Goal: Task Accomplishment & Management: Use online tool/utility

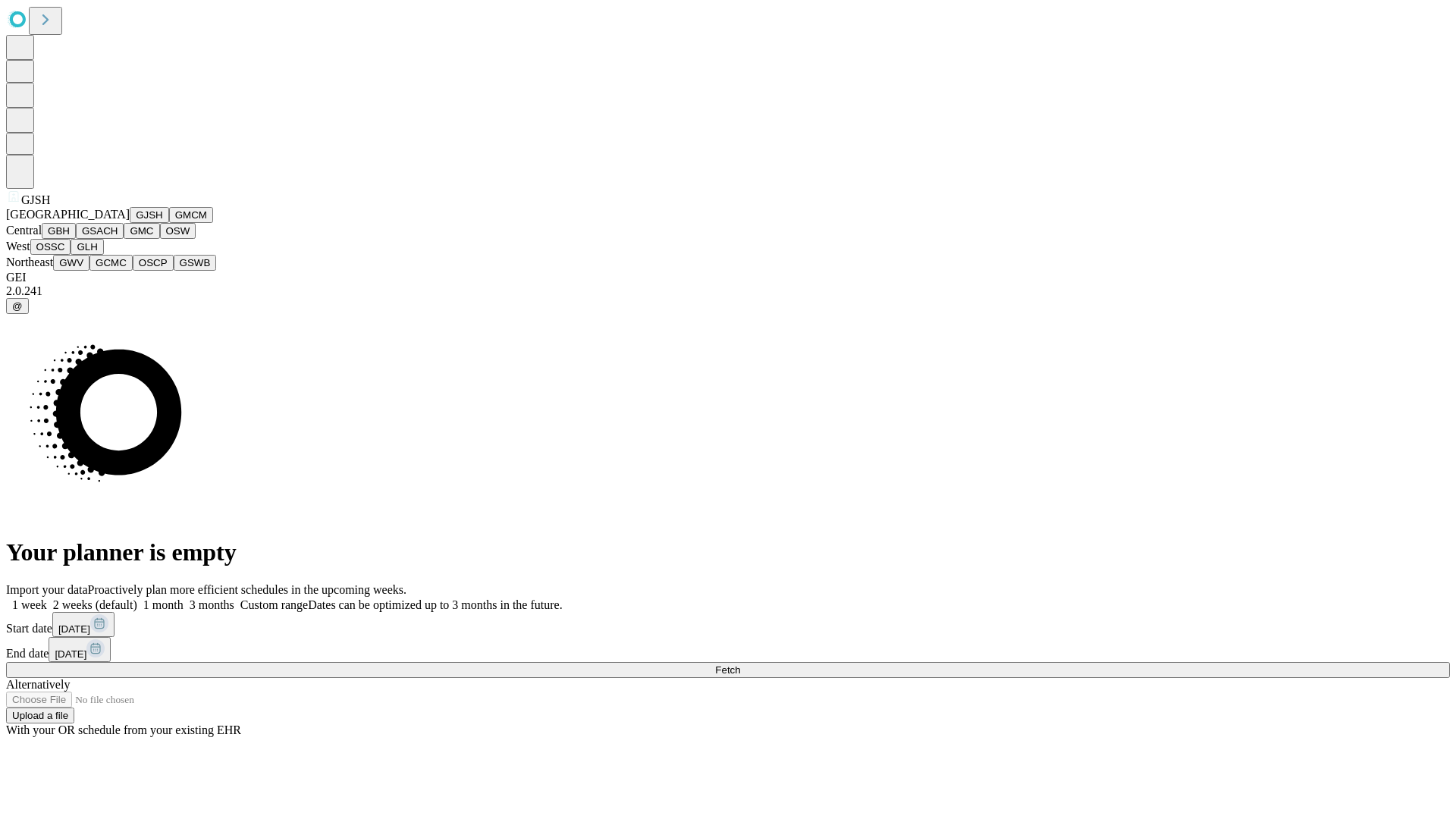
click at [130, 223] on button "GJSH" at bounding box center [150, 215] width 40 height 16
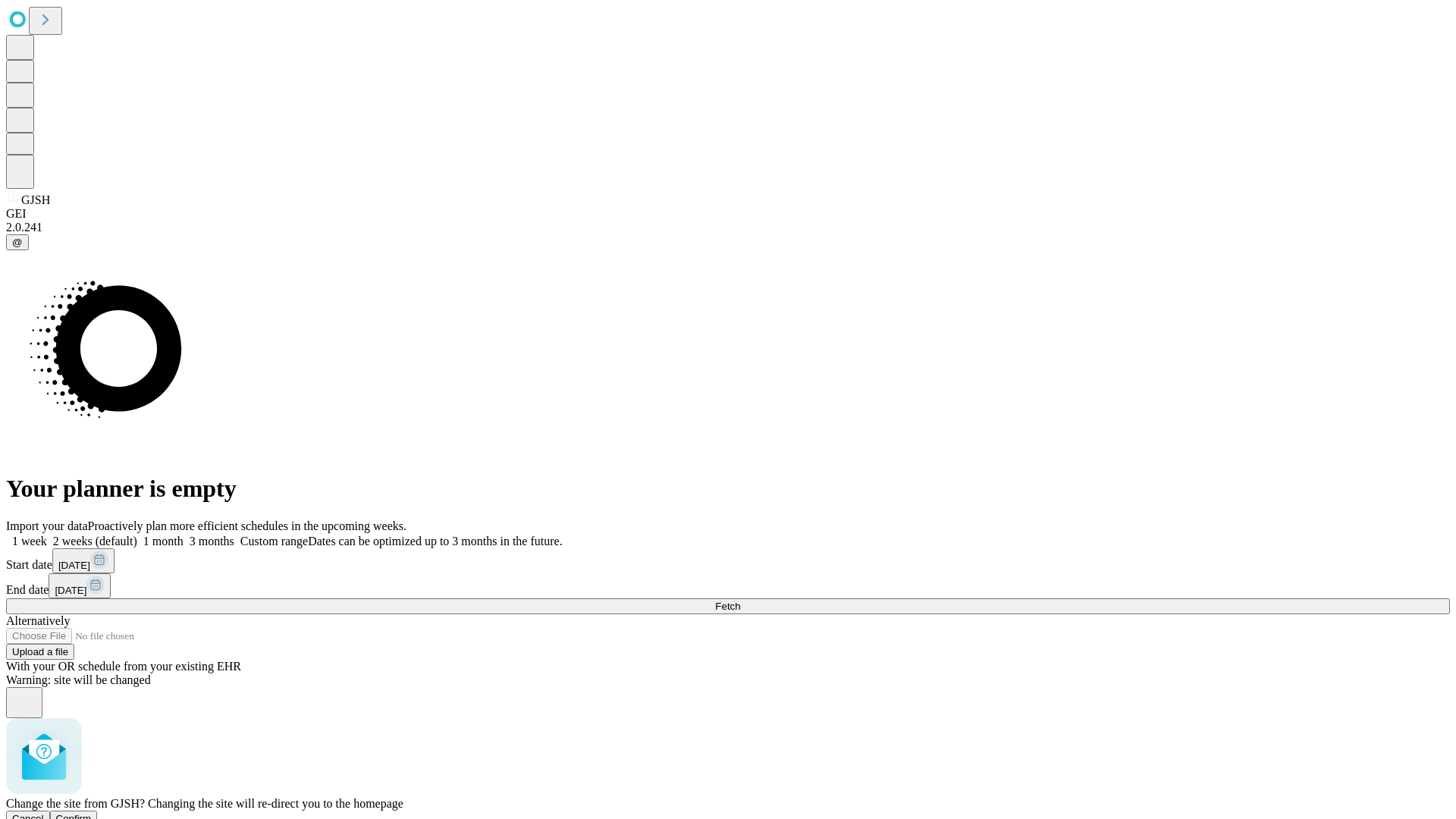
click at [92, 813] on span "Confirm" at bounding box center [74, 818] width 36 height 11
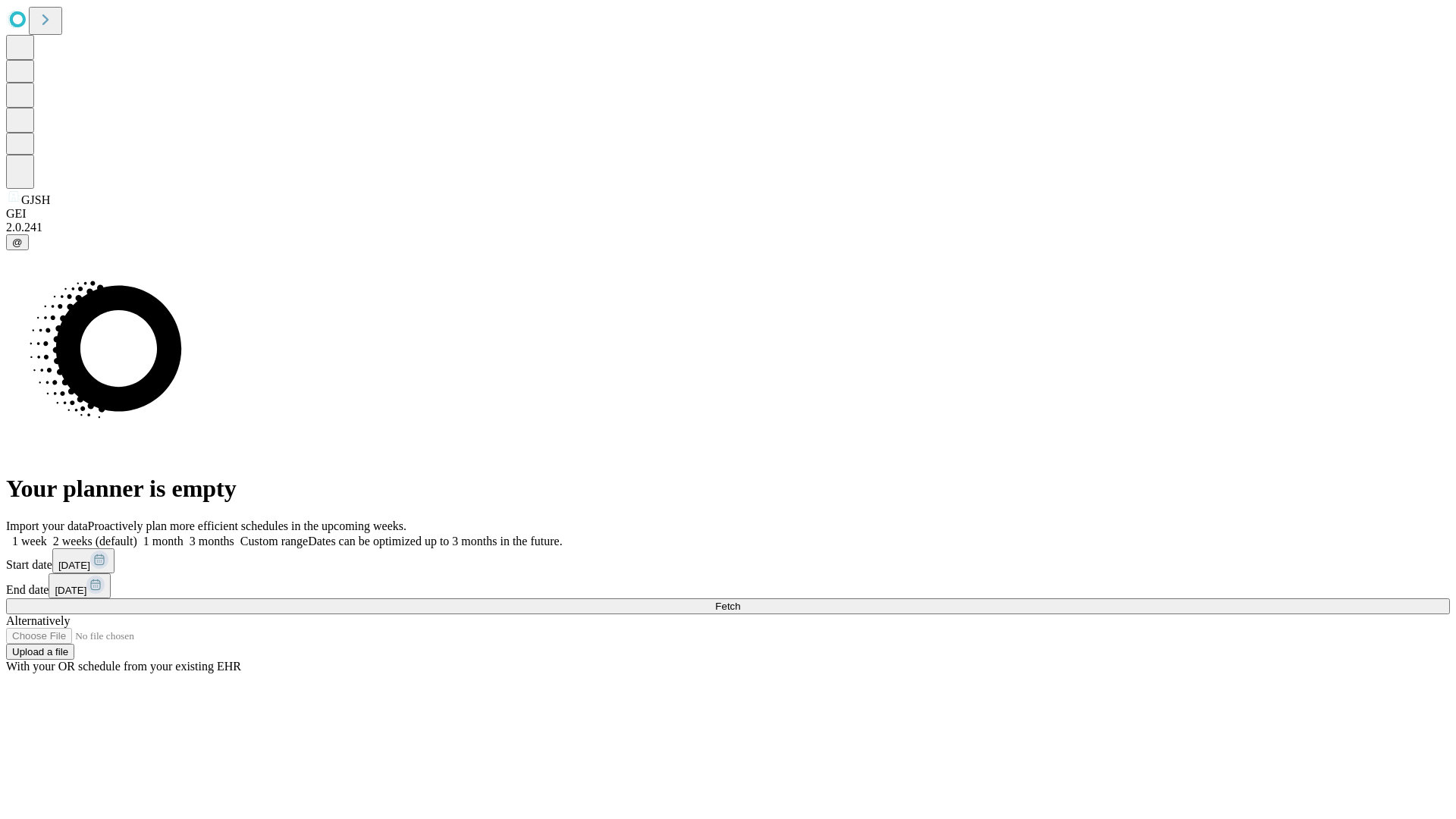
click at [138, 535] on label "2 weeks (default)" at bounding box center [92, 541] width 91 height 13
click at [740, 601] on span "Fetch" at bounding box center [727, 606] width 25 height 11
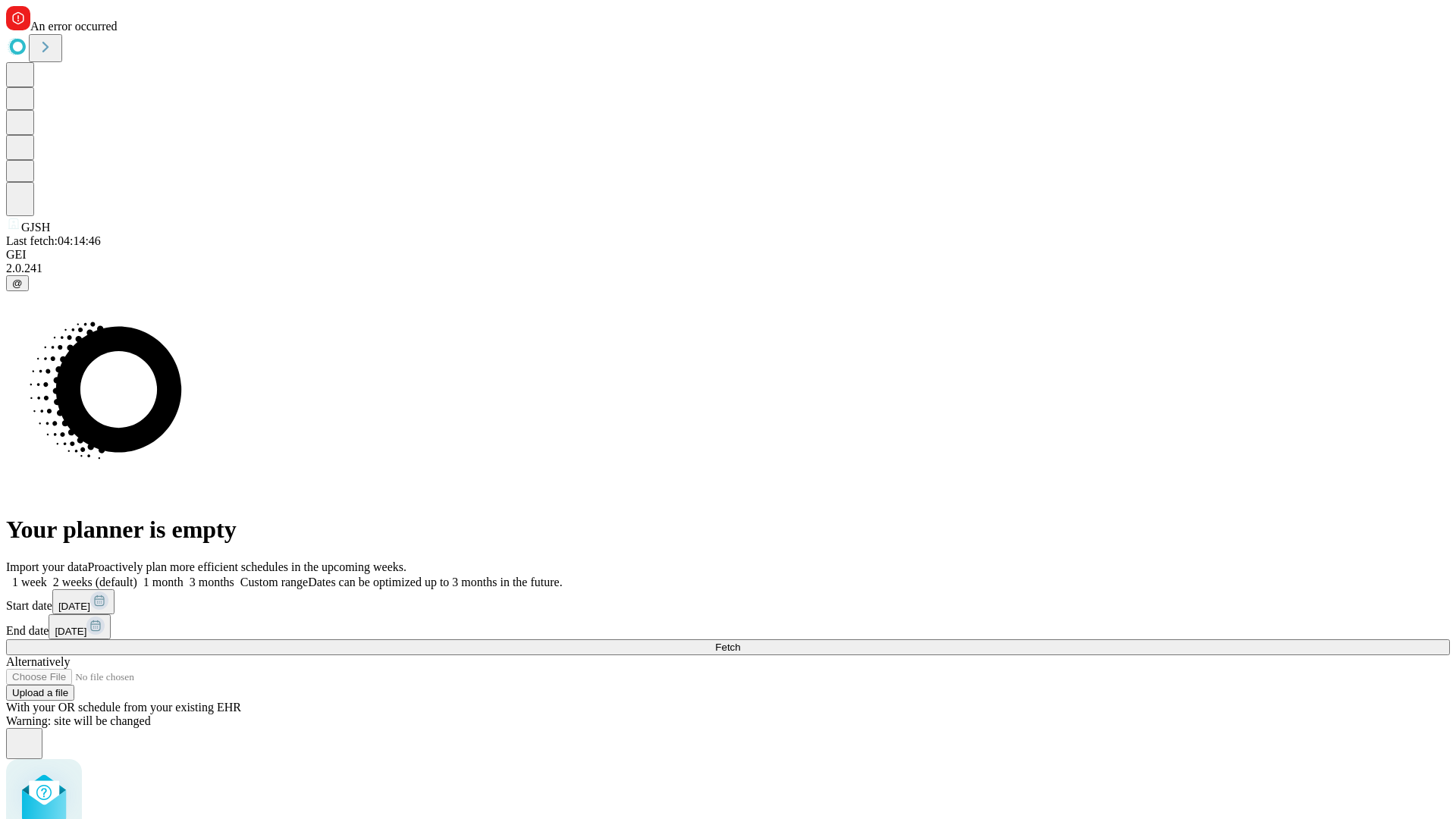
click at [138, 576] on label "2 weeks (default)" at bounding box center [92, 582] width 91 height 13
click at [740, 641] on span "Fetch" at bounding box center [727, 646] width 25 height 11
click at [138, 576] on label "2 weeks (default)" at bounding box center [92, 582] width 91 height 13
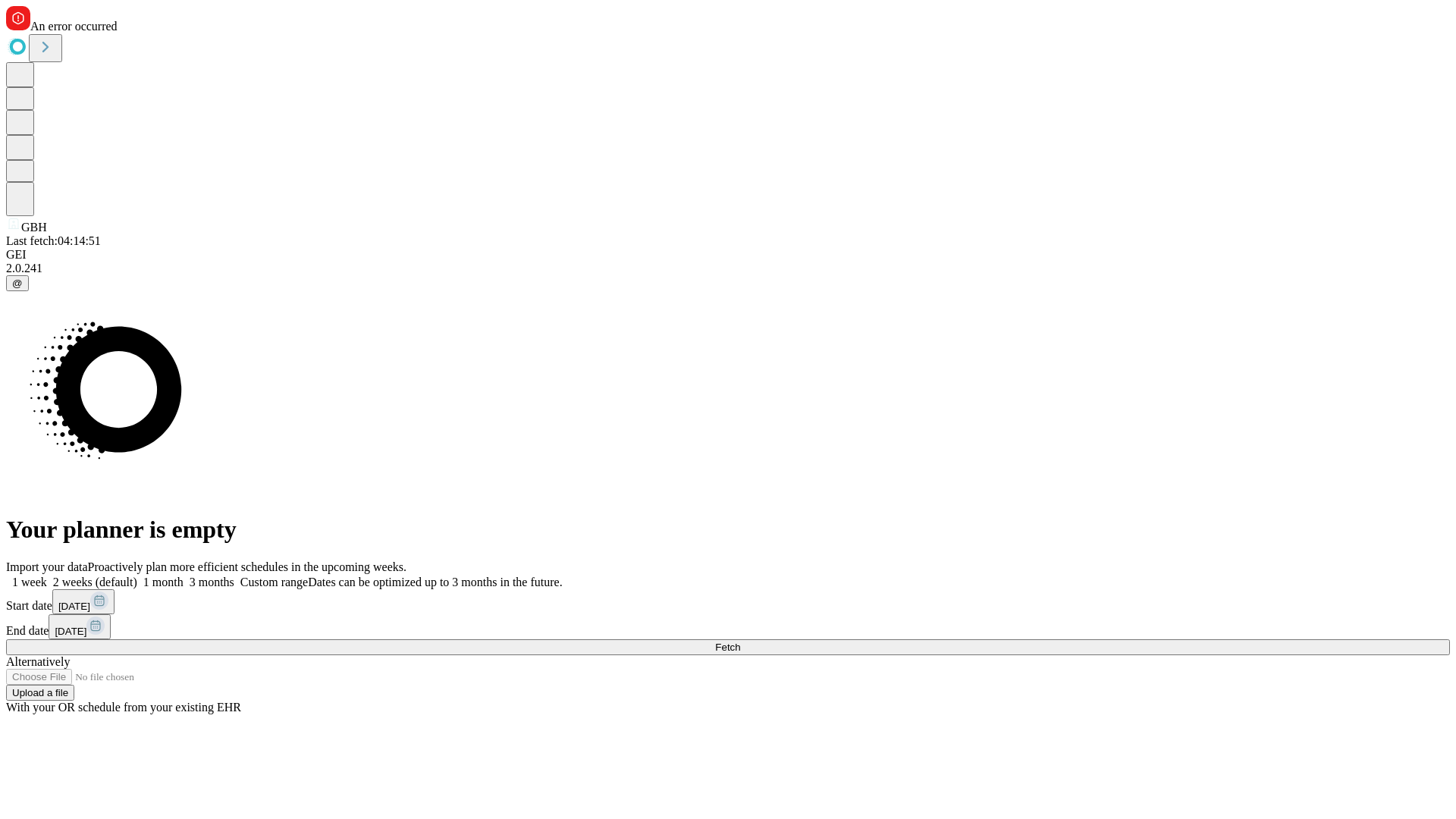
click at [740, 641] on span "Fetch" at bounding box center [727, 646] width 25 height 11
click at [138, 576] on label "2 weeks (default)" at bounding box center [92, 582] width 91 height 13
click at [740, 641] on span "Fetch" at bounding box center [727, 646] width 25 height 11
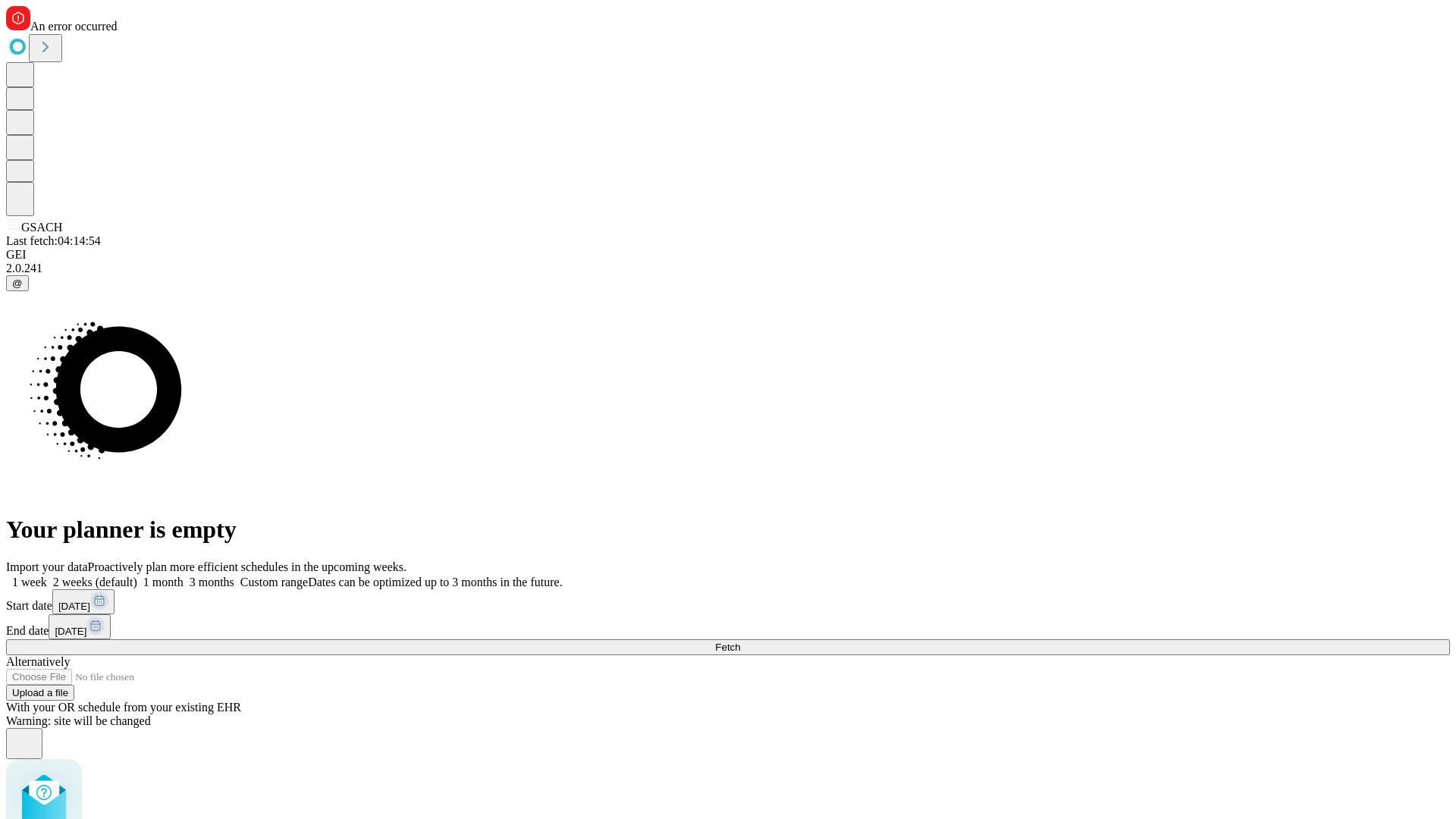
click at [138, 576] on label "2 weeks (default)" at bounding box center [92, 582] width 91 height 13
click at [740, 641] on span "Fetch" at bounding box center [727, 646] width 25 height 11
click at [138, 576] on label "2 weeks (default)" at bounding box center [92, 582] width 91 height 13
click at [740, 641] on span "Fetch" at bounding box center [727, 646] width 25 height 11
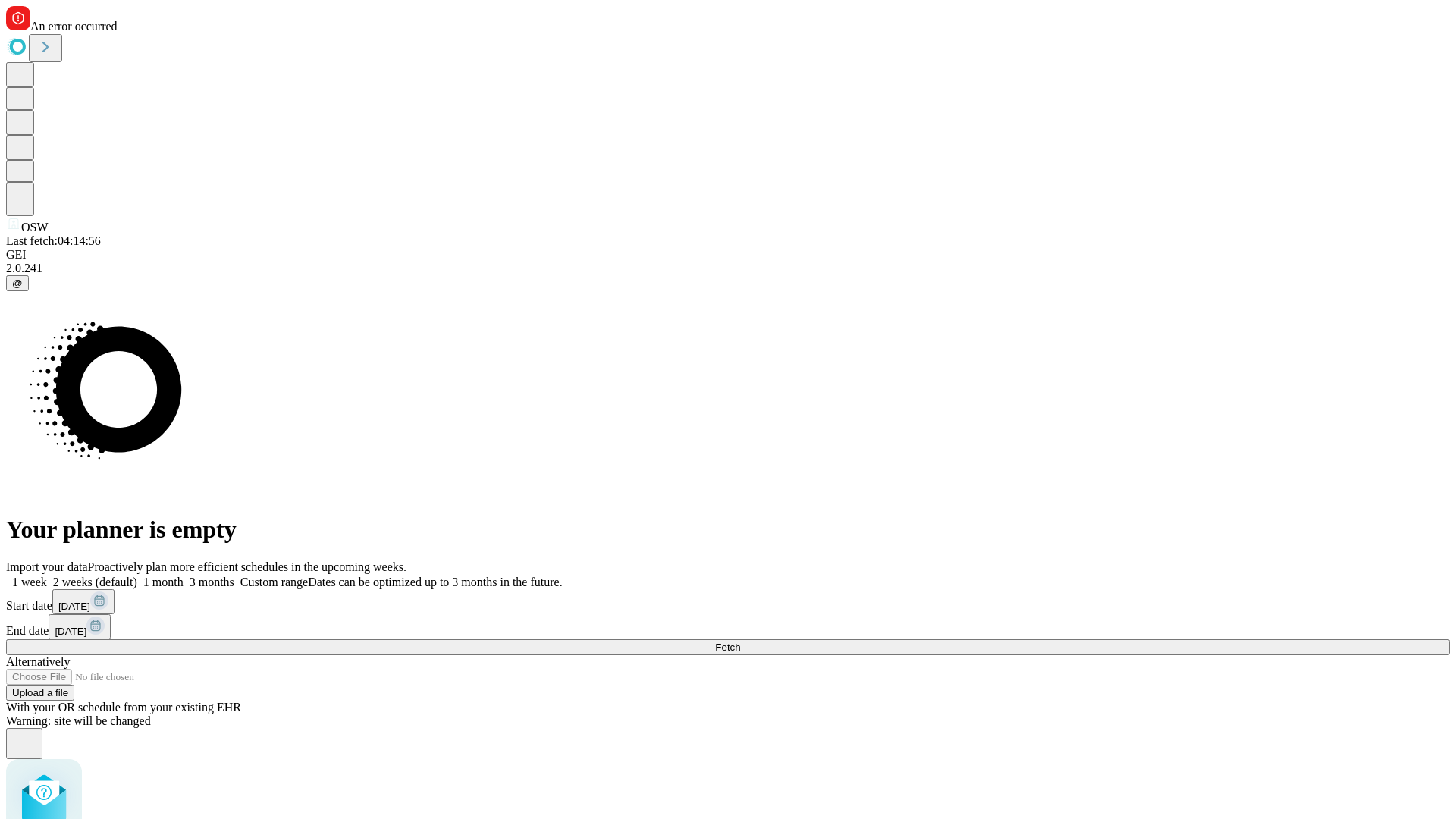
click at [138, 576] on label "2 weeks (default)" at bounding box center [92, 582] width 91 height 13
click at [740, 641] on span "Fetch" at bounding box center [727, 646] width 25 height 11
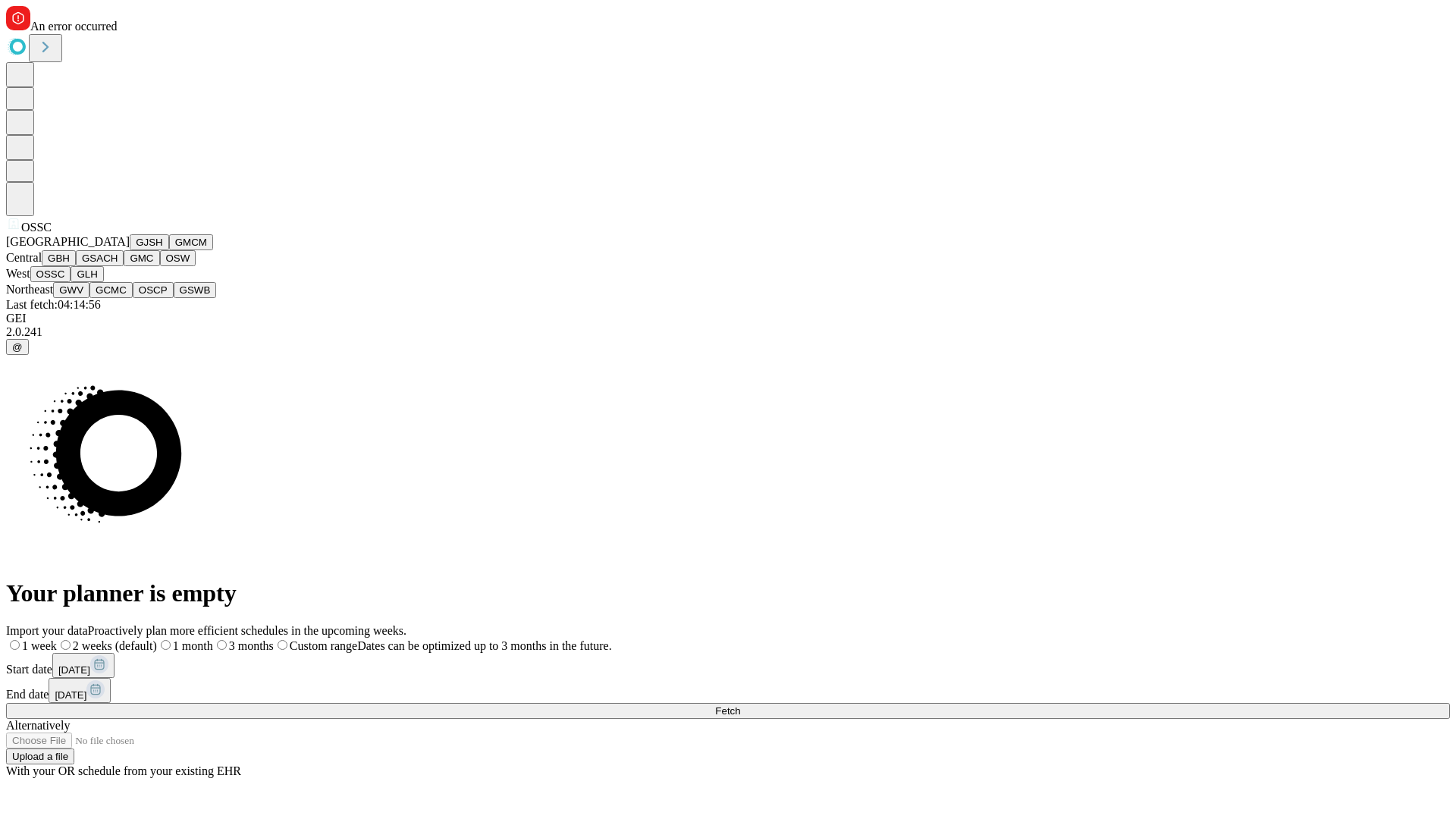
click at [103, 282] on button "GLH" at bounding box center [87, 274] width 33 height 16
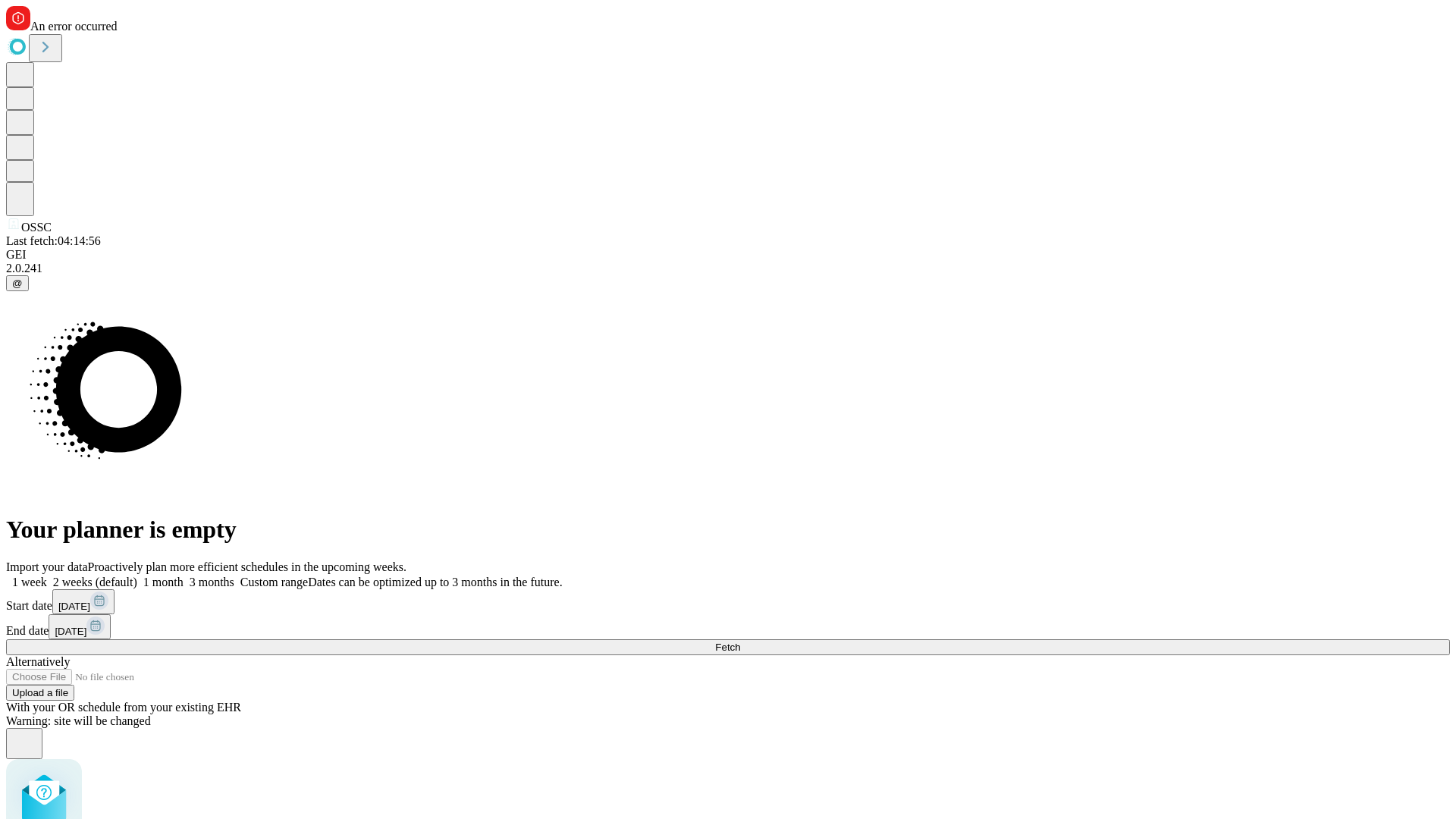
click at [138, 576] on label "2 weeks (default)" at bounding box center [92, 582] width 91 height 13
click at [740, 641] on span "Fetch" at bounding box center [727, 646] width 25 height 11
click at [138, 576] on label "2 weeks (default)" at bounding box center [92, 582] width 91 height 13
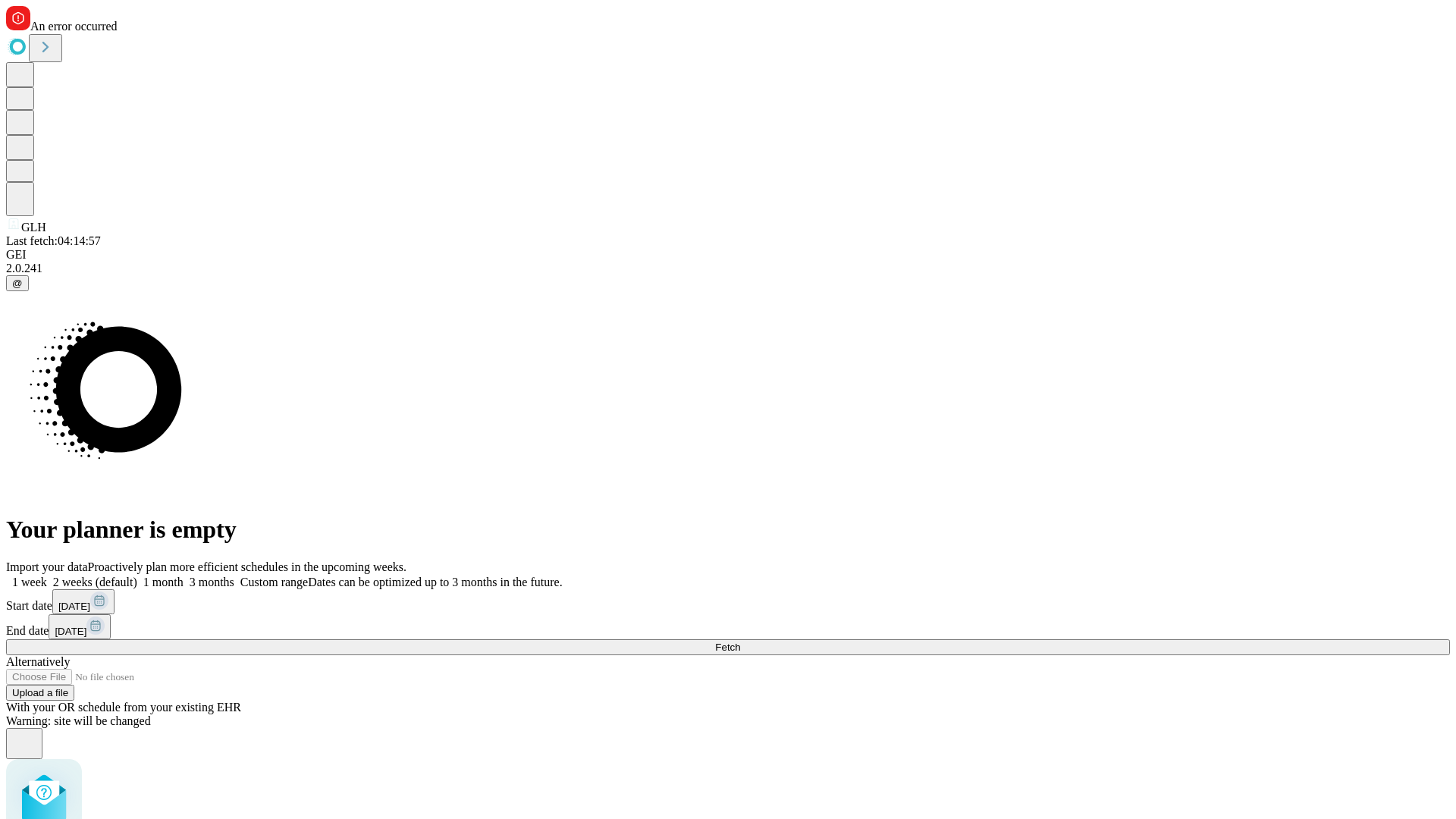
click at [740, 641] on span "Fetch" at bounding box center [727, 646] width 25 height 11
click at [138, 576] on label "2 weeks (default)" at bounding box center [92, 582] width 91 height 13
click at [740, 641] on span "Fetch" at bounding box center [727, 646] width 25 height 11
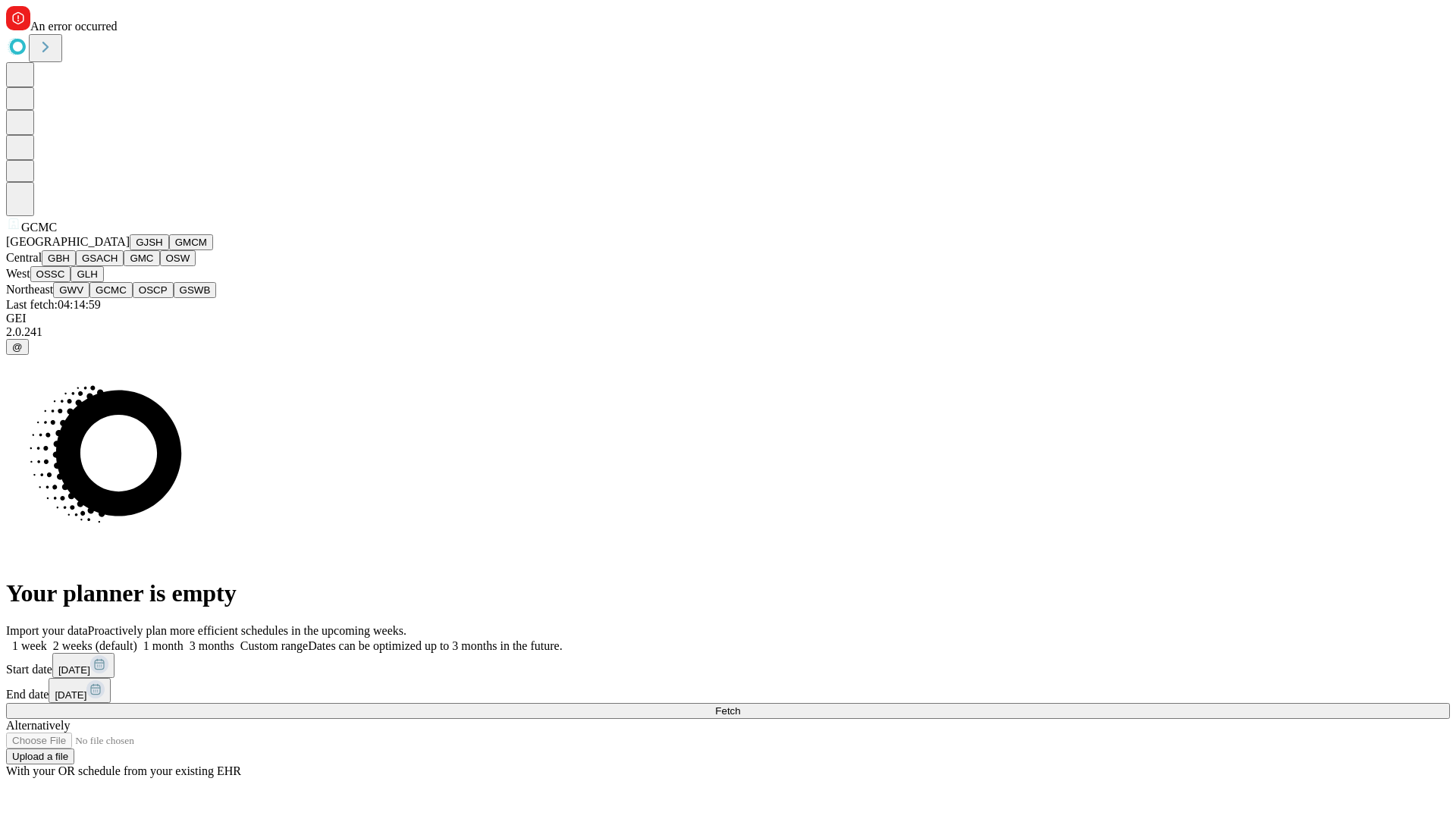
click at [133, 298] on button "OSCP" at bounding box center [153, 290] width 41 height 16
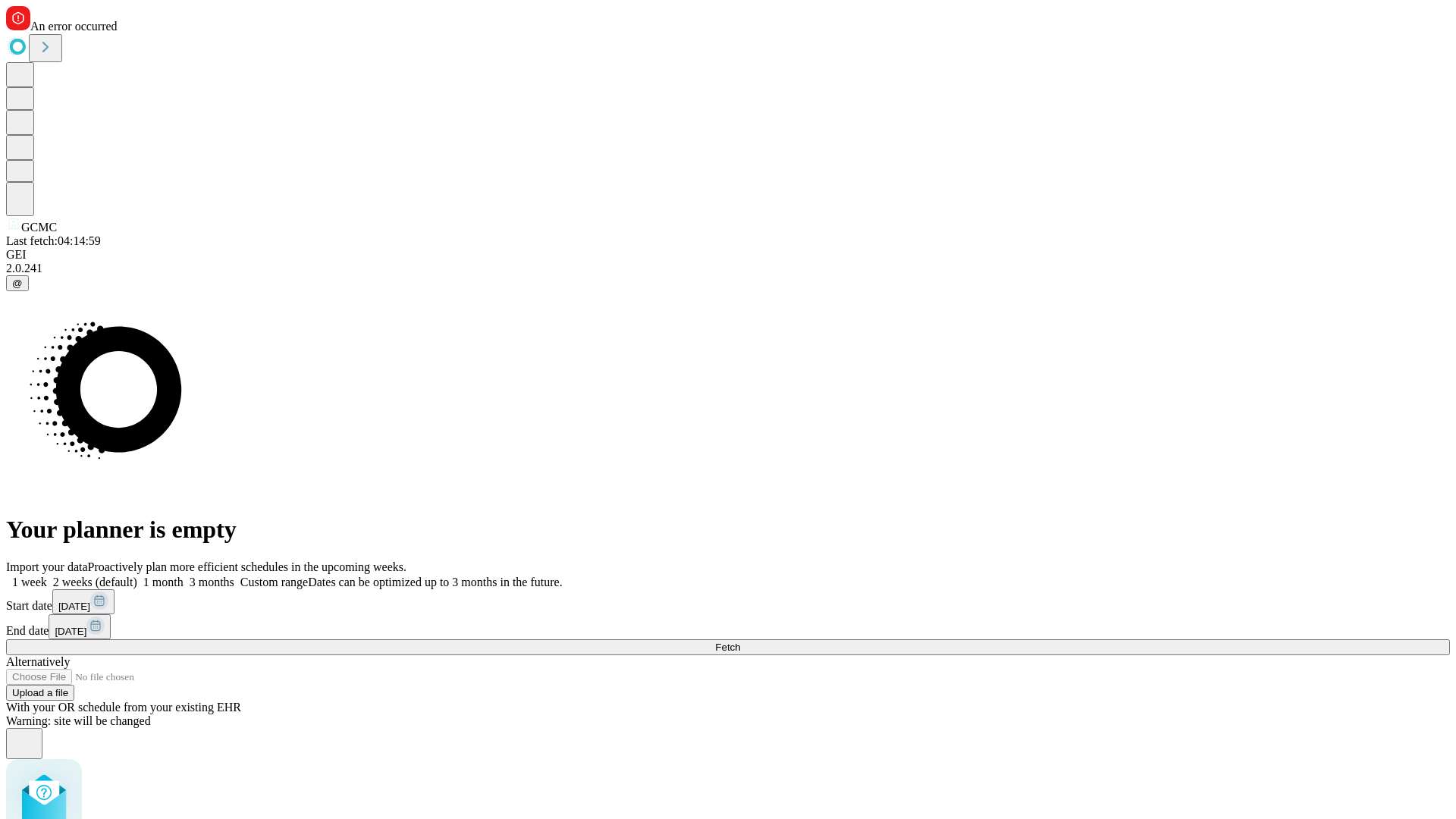
click at [138, 576] on label "2 weeks (default)" at bounding box center [92, 582] width 91 height 13
click at [740, 641] on span "Fetch" at bounding box center [727, 646] width 25 height 11
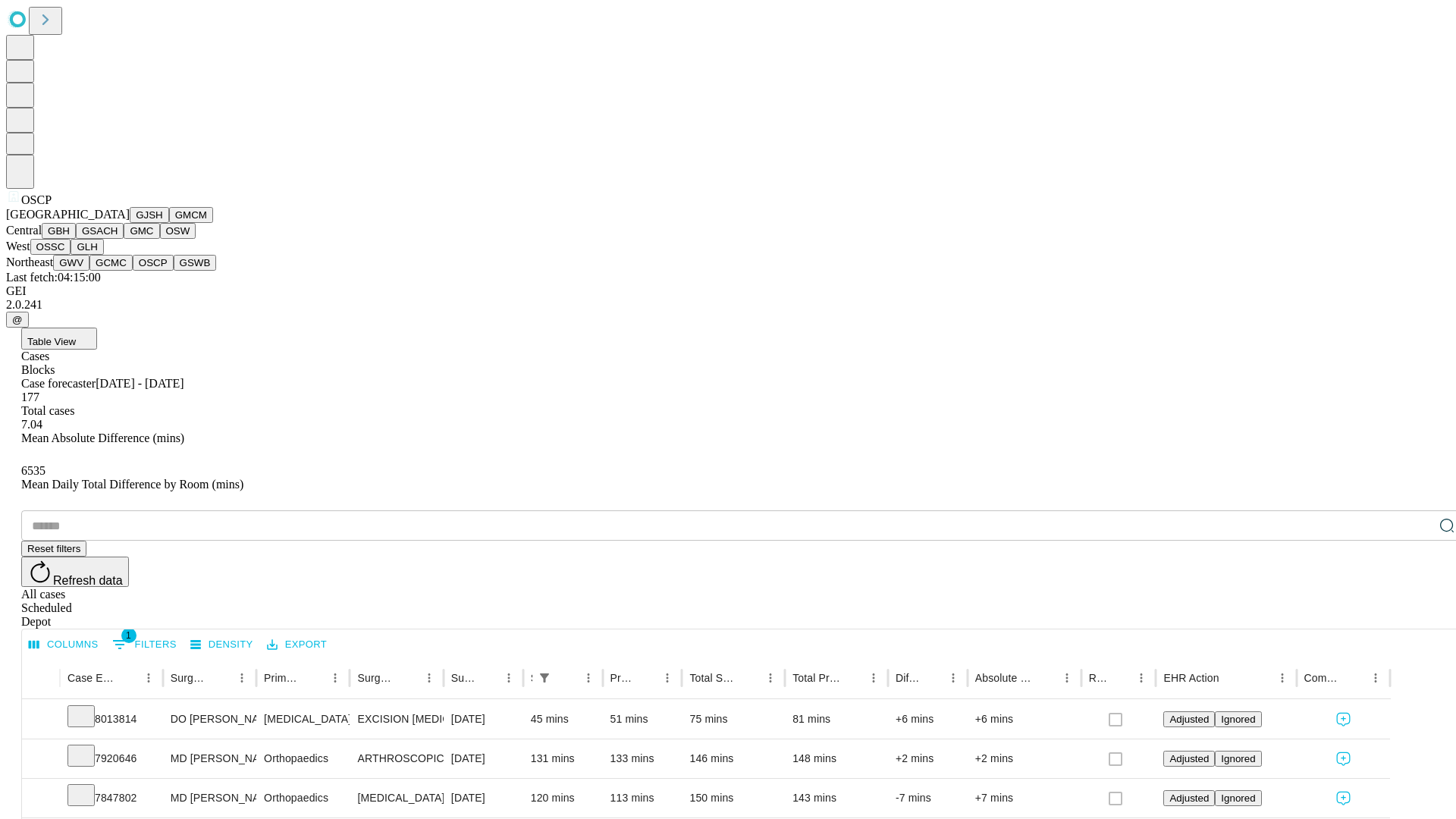
click at [174, 271] on button "GSWB" at bounding box center [194, 263] width 43 height 16
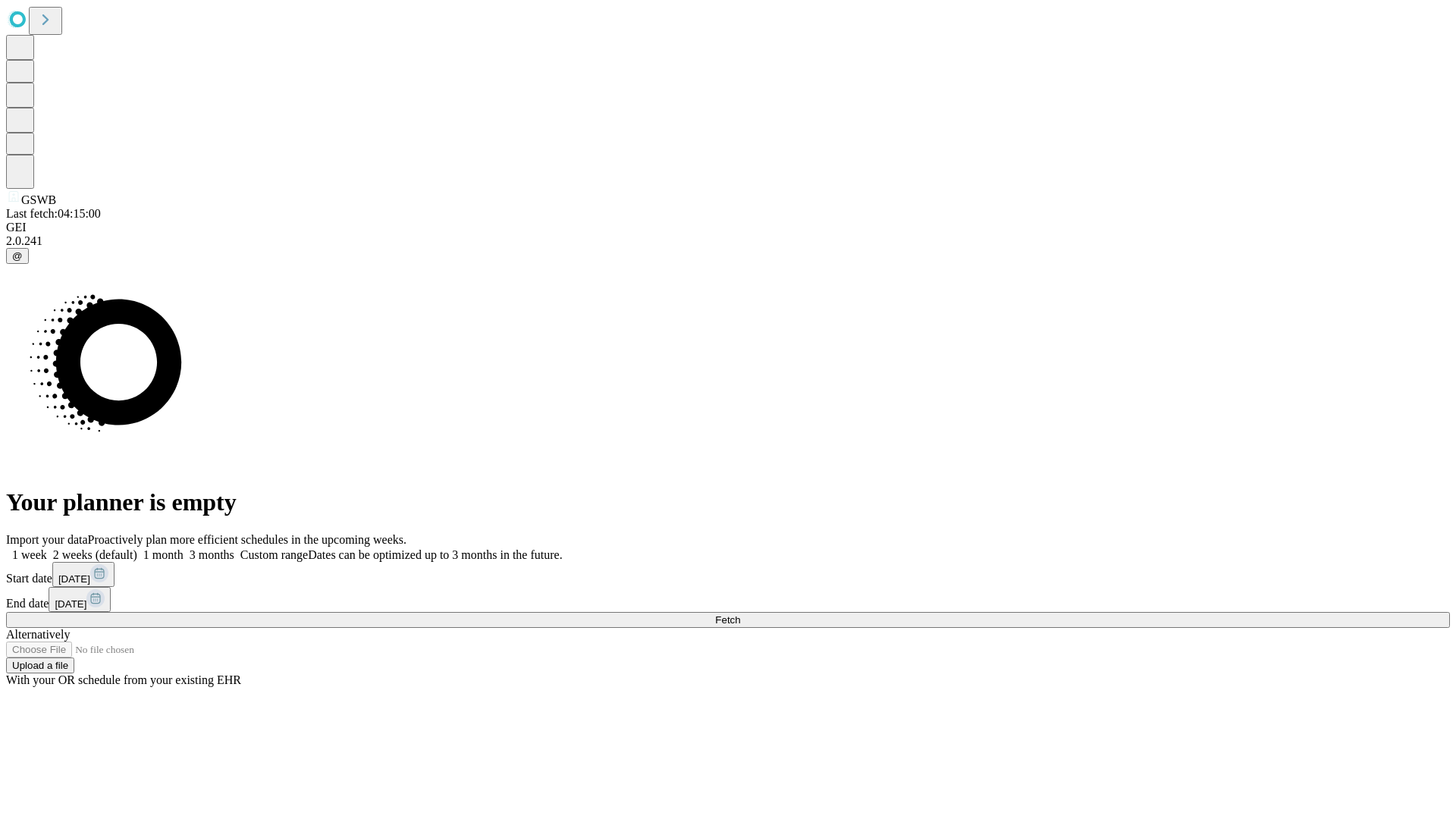
click at [138, 549] on label "2 weeks (default)" at bounding box center [92, 555] width 91 height 13
click at [740, 614] on span "Fetch" at bounding box center [727, 619] width 25 height 11
